Goal: Task Accomplishment & Management: Use online tool/utility

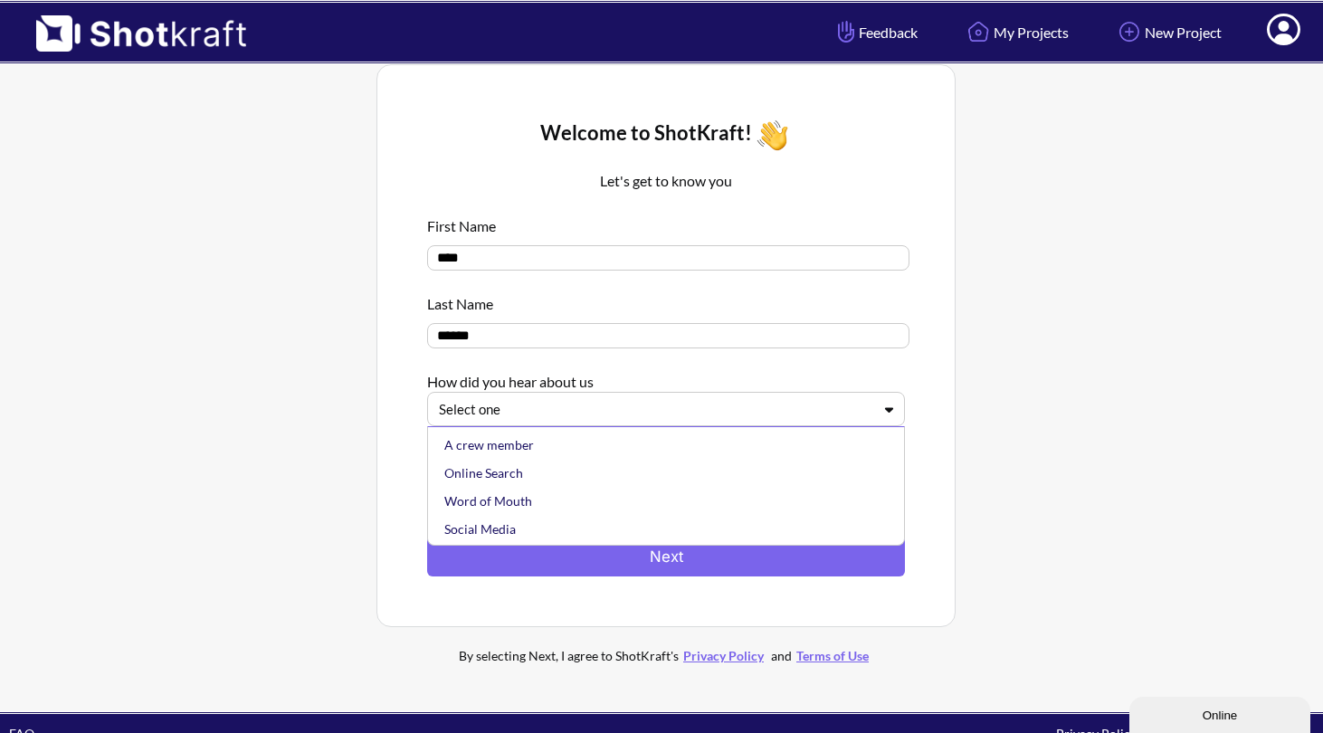
click at [881, 405] on div at bounding box center [889, 409] width 30 height 17
click at [597, 473] on div "Online Search" at bounding box center [671, 473] width 460 height 28
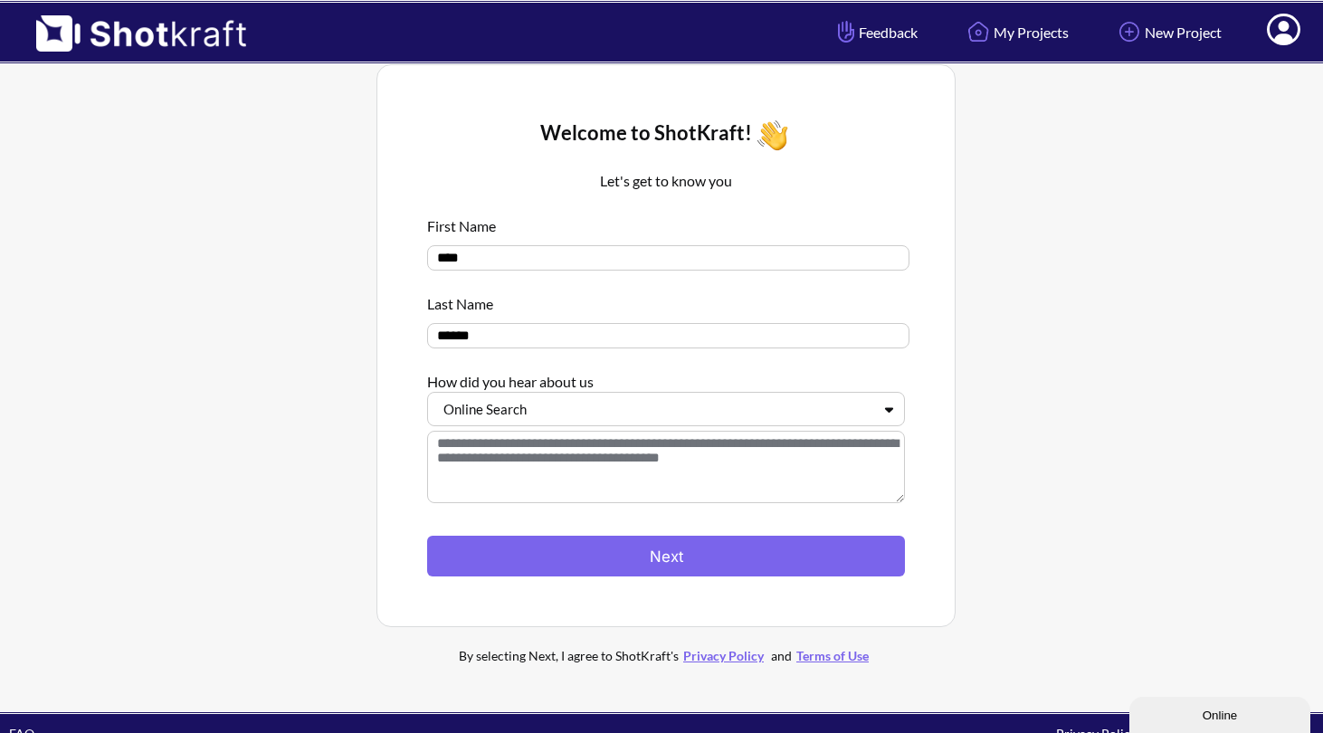
click at [588, 451] on textarea at bounding box center [666, 467] width 478 height 72
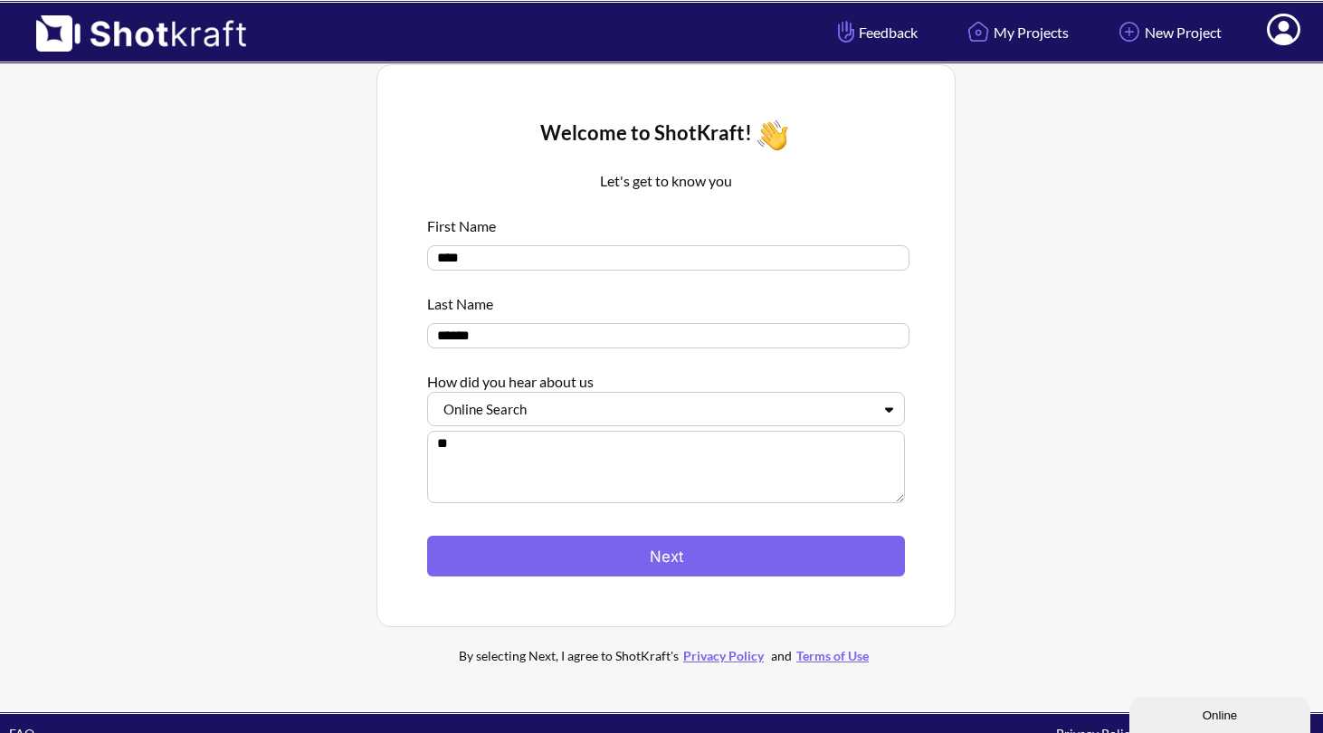
type textarea "*"
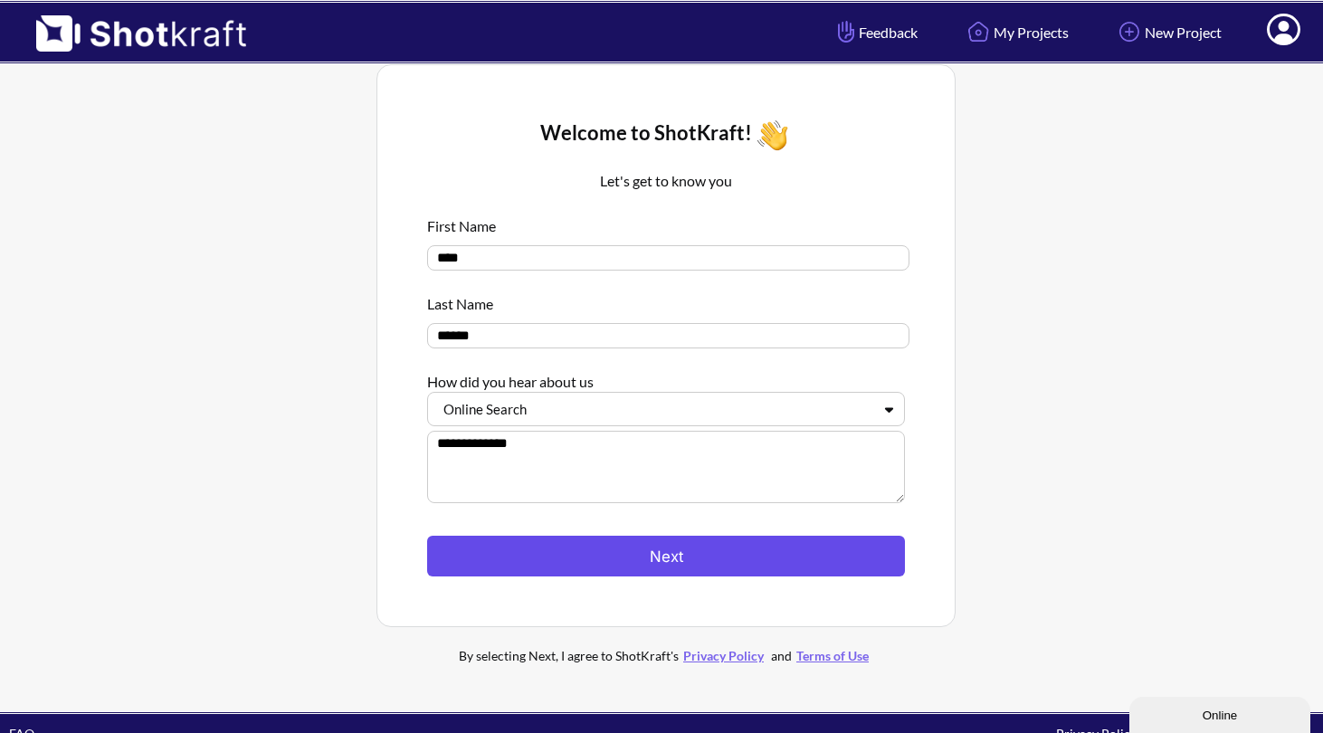
type textarea "**********"
click at [548, 569] on button "Next" at bounding box center [666, 556] width 478 height 41
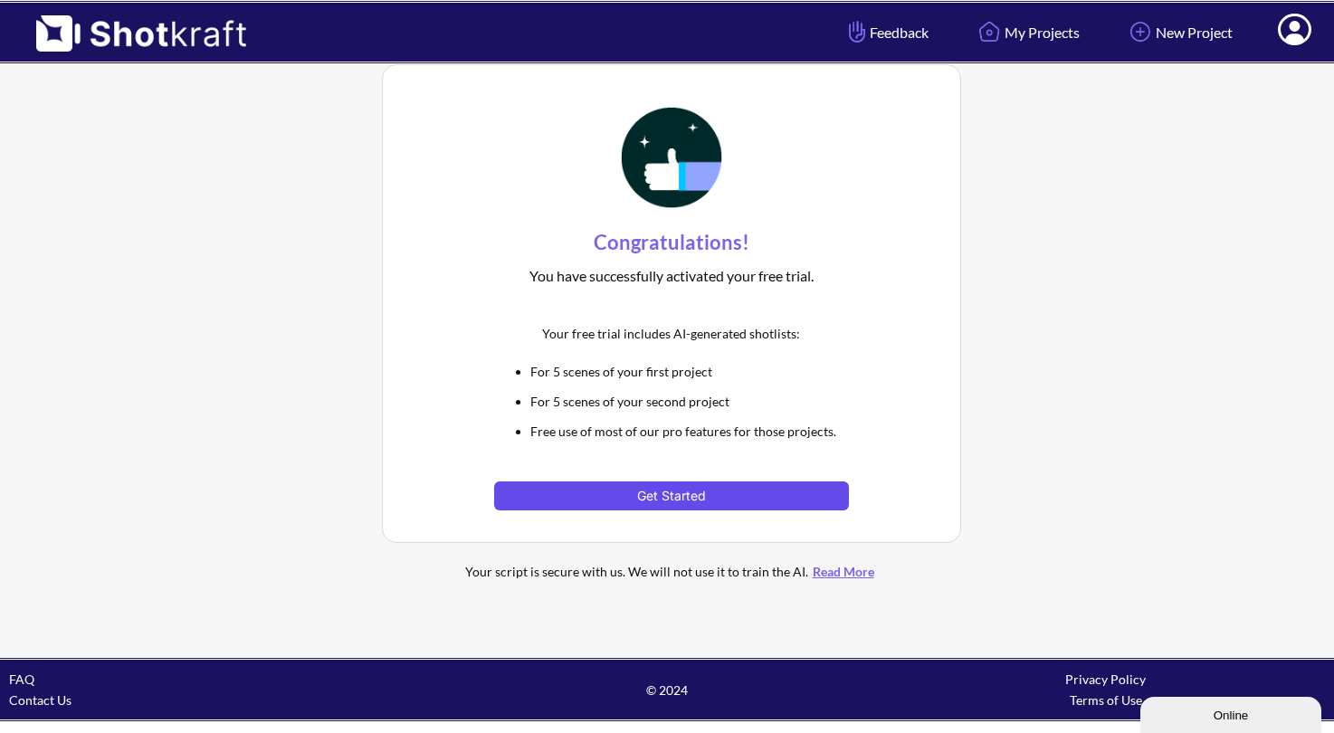
click at [718, 502] on button "Get Started" at bounding box center [671, 496] width 354 height 29
